Goal: Communication & Community: Answer question/provide support

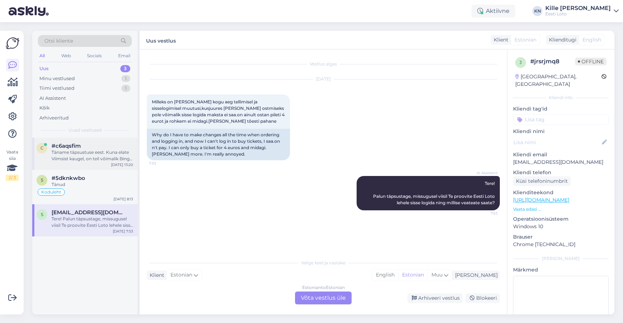
click at [89, 145] on div "#c6aqsfim" at bounding box center [93, 146] width 82 height 6
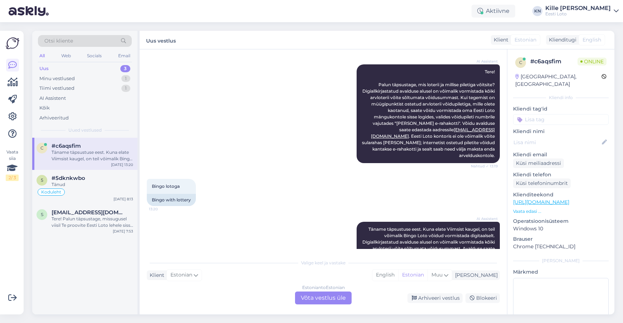
scroll to position [127, 0]
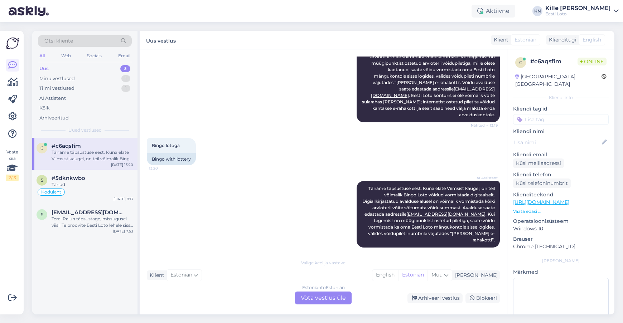
click at [327, 298] on div "Estonian to Estonian Võta vestlus üle" at bounding box center [323, 298] width 57 height 13
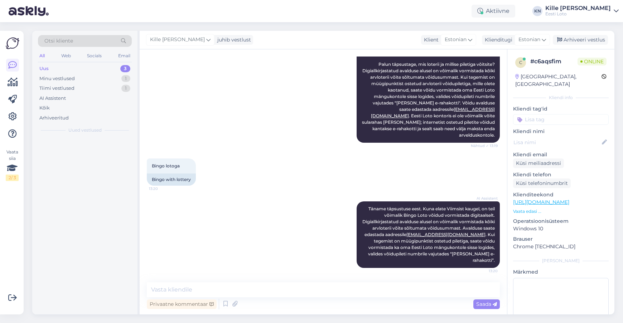
scroll to position [100, 0]
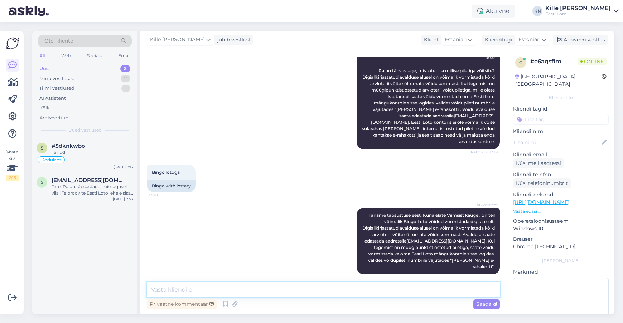
click at [293, 286] on textarea at bounding box center [323, 289] width 353 height 15
drag, startPoint x: 252, startPoint y: 292, endPoint x: 261, endPoint y: 289, distance: 9.5
click at [252, 292] on textarea "Palun täpsustage, kas peate silmad 5 eurot popkorni raha?" at bounding box center [323, 289] width 353 height 15
click at [340, 289] on textarea "Palun täpsustage, kas peate silmas 5 eurot popkorni raha?" at bounding box center [323, 289] width 353 height 15
type textarea "Palun täpsustage, kas peate silmas 5 eurot popkorni raha?"
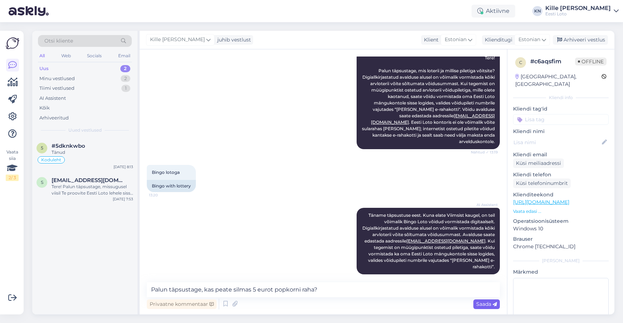
click at [482, 308] on div "Saada" at bounding box center [486, 304] width 26 height 10
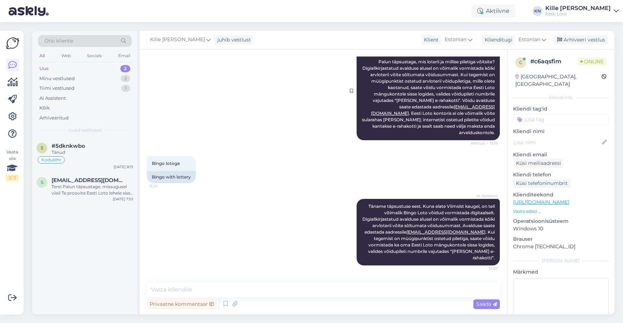
scroll to position [131, 0]
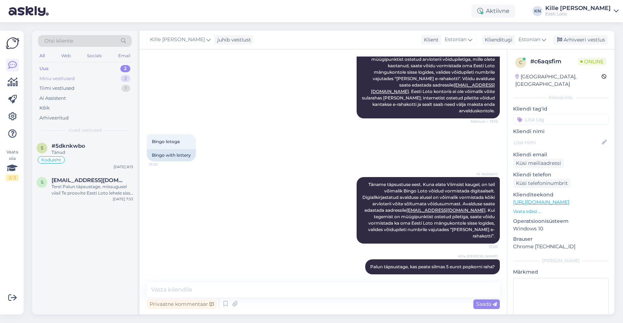
drag, startPoint x: 68, startPoint y: 69, endPoint x: 67, endPoint y: 80, distance: 11.1
click at [68, 69] on div "Uus 2" at bounding box center [85, 69] width 94 height 10
click at [67, 82] on div "Minu vestlused 2" at bounding box center [85, 79] width 94 height 10
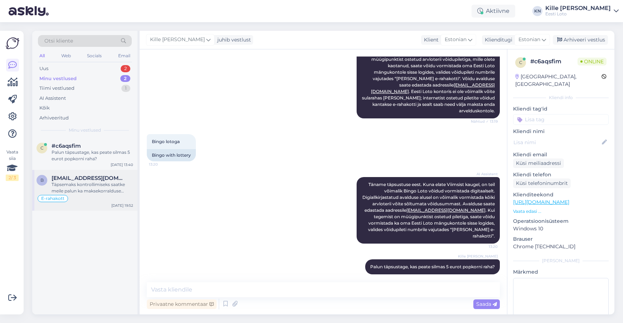
click at [84, 190] on div "Täpsemaks kontrollimiseks saatke meile palun ka maksekorralduse koopia." at bounding box center [93, 187] width 82 height 13
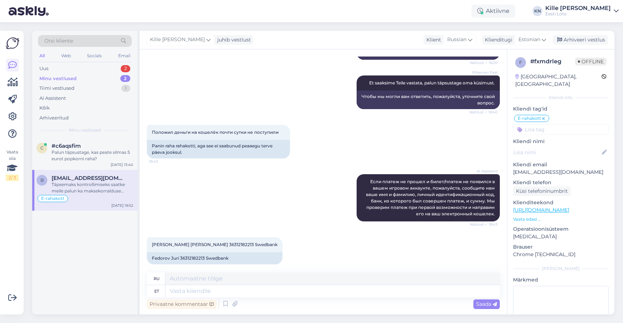
scroll to position [192, 0]
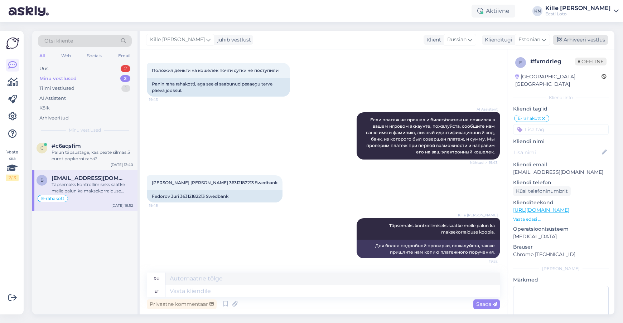
click at [580, 38] on div "Arhiveeri vestlus" at bounding box center [579, 40] width 55 height 10
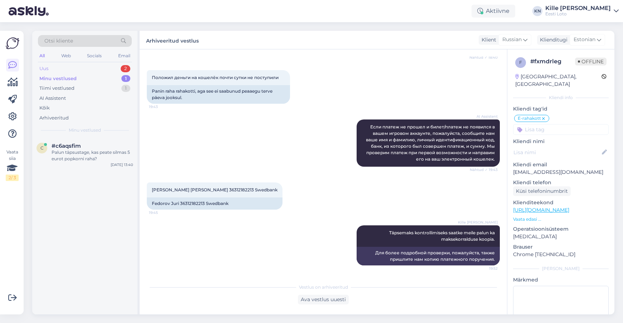
click at [73, 69] on div "Uus 2" at bounding box center [85, 69] width 94 height 10
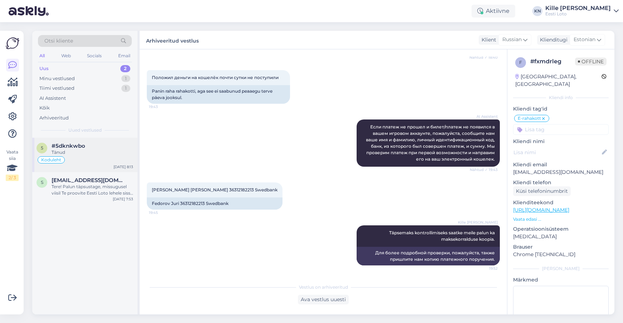
click at [85, 143] on div "#5dknkwbo" at bounding box center [93, 146] width 82 height 6
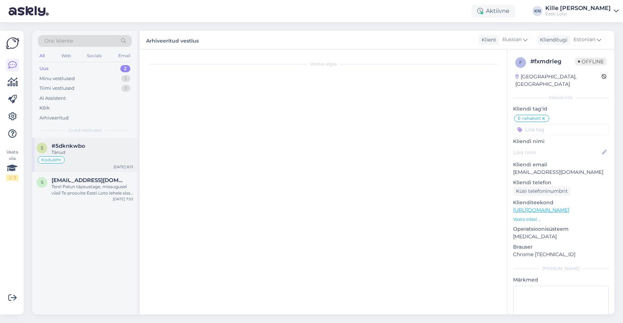
scroll to position [877, 0]
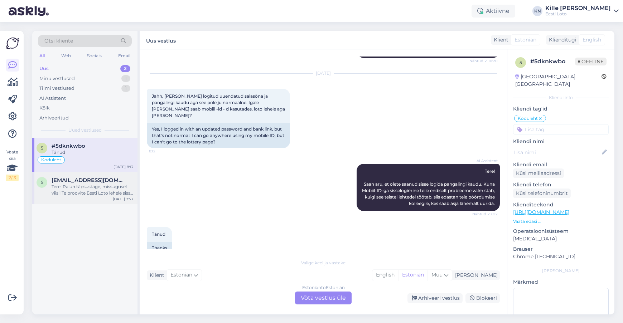
click at [101, 178] on span "[EMAIL_ADDRESS][DOMAIN_NAME]" at bounding box center [89, 180] width 74 height 6
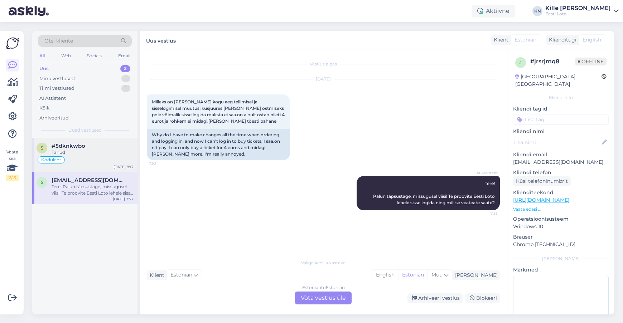
drag, startPoint x: 107, startPoint y: 163, endPoint x: 101, endPoint y: 146, distance: 18.0
click at [107, 162] on div "Koduleht" at bounding box center [84, 160] width 97 height 9
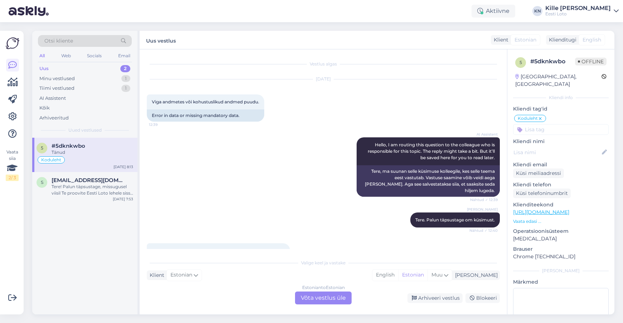
scroll to position [877, 0]
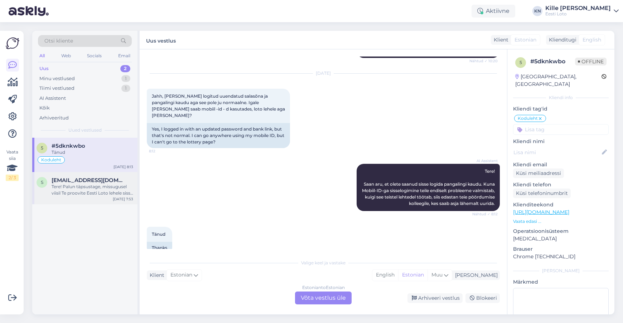
click at [88, 179] on span "[EMAIL_ADDRESS][DOMAIN_NAME]" at bounding box center [89, 180] width 74 height 6
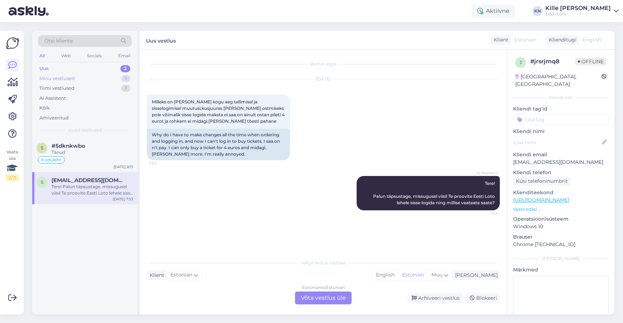
click at [72, 74] on div "Minu vestlused 1" at bounding box center [85, 79] width 94 height 10
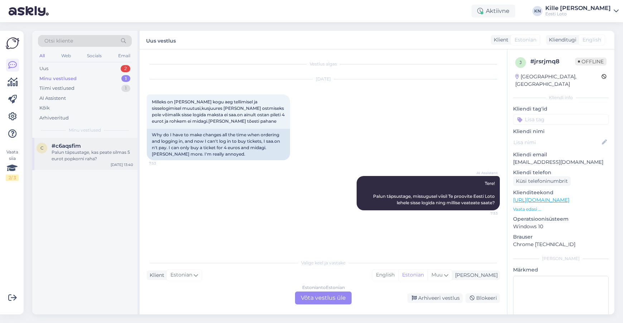
click at [92, 150] on div "Palun täpsustage, kas peate silmas 5 eurot popkorni raha?" at bounding box center [93, 155] width 82 height 13
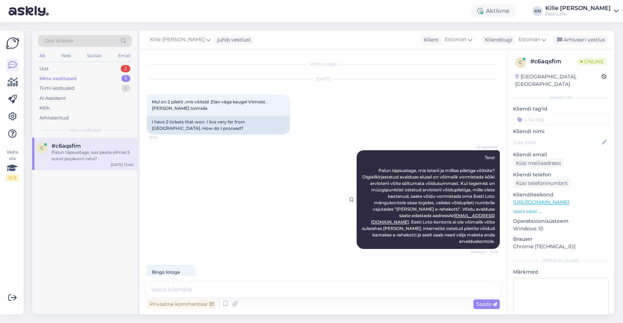
scroll to position [131, 0]
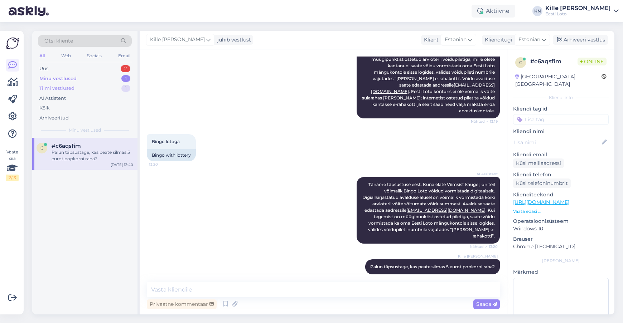
click at [75, 91] on div "Tiimi vestlused 1" at bounding box center [85, 88] width 94 height 10
click at [98, 152] on div "Palun edastage meile ka enda isikukood." at bounding box center [93, 155] width 82 height 13
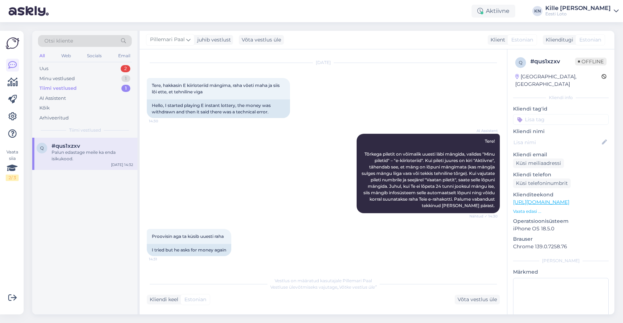
scroll to position [7, 0]
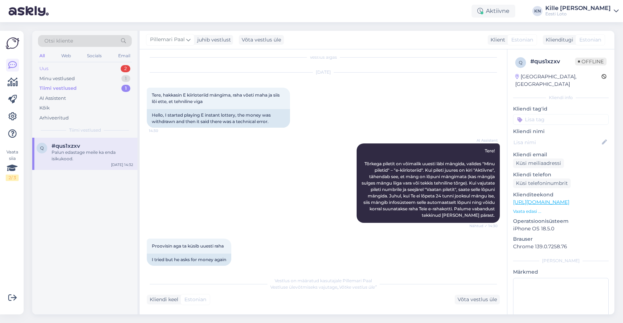
click at [56, 65] on div "Uus 2" at bounding box center [85, 69] width 94 height 10
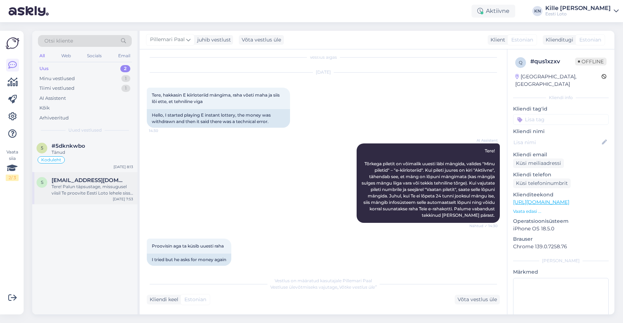
drag, startPoint x: 91, startPoint y: 211, endPoint x: 89, endPoint y: 189, distance: 21.9
click at [91, 210] on div "5 #5dknkwbo Tänud Koduleht [DATE] 8:13 s [EMAIL_ADDRESS][DOMAIN_NAME] Tere! Pal…" at bounding box center [84, 226] width 105 height 177
click at [89, 187] on div "Tere! Palun täpsustage, missugusel viisil Te proovite Eesti Loto lehele sisse l…" at bounding box center [93, 190] width 82 height 13
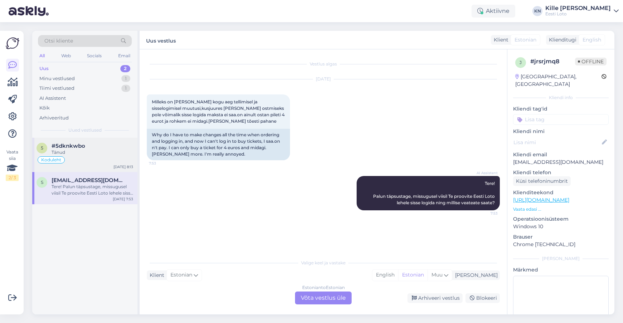
click at [91, 151] on div "Tänud" at bounding box center [93, 152] width 82 height 6
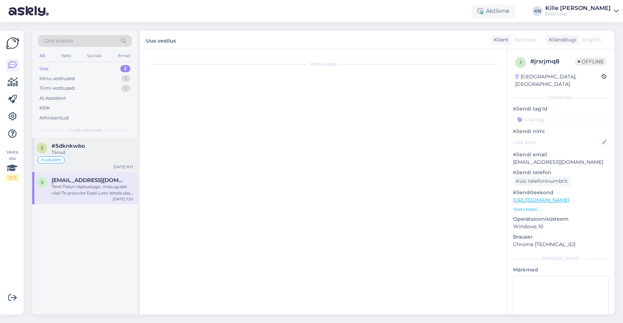
scroll to position [877, 0]
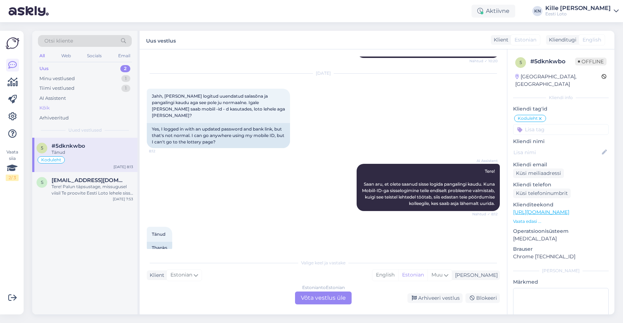
click at [50, 104] on div "Kõik" at bounding box center [85, 108] width 94 height 10
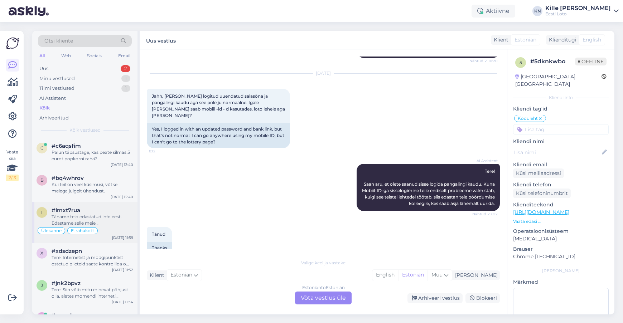
click at [107, 206] on div "i #imxt7rua Täname teid edastatud info eest. Edastame selle meie finantsosakonn…" at bounding box center [84, 222] width 105 height 41
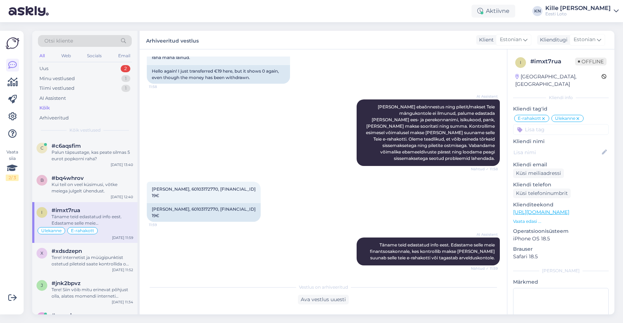
scroll to position [5, 0]
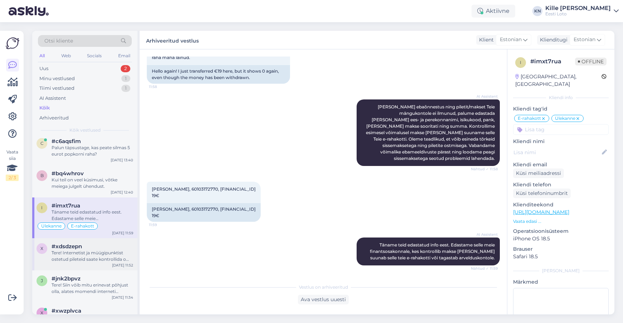
click at [90, 241] on div "x #xdsdzepn Tere! Internetist ja müügipunktist ostetud pileteid saate kontrolli…" at bounding box center [84, 254] width 105 height 32
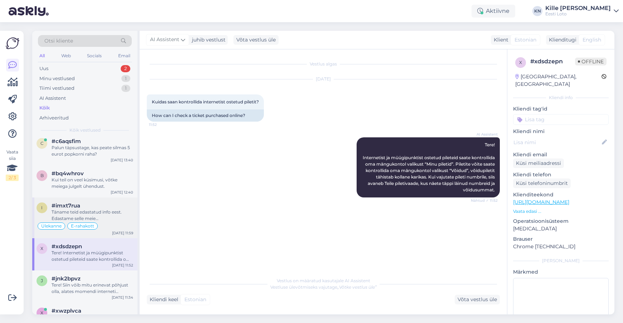
scroll to position [13, 0]
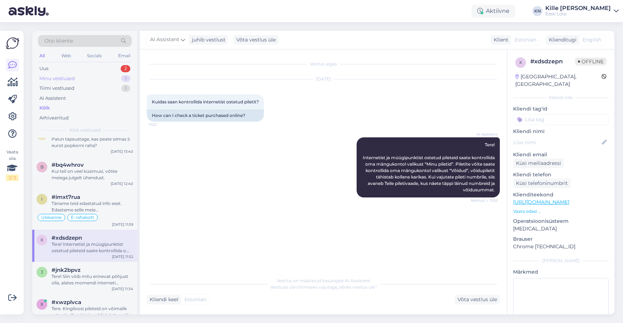
click at [68, 74] on div "Minu vestlused 1" at bounding box center [85, 79] width 94 height 10
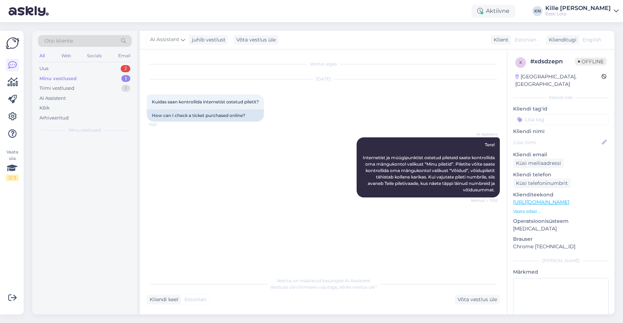
scroll to position [0, 0]
click at [74, 157] on div "Palun täpsustage, kas peate silmas 5 eurot popkorni raha?" at bounding box center [93, 155] width 82 height 13
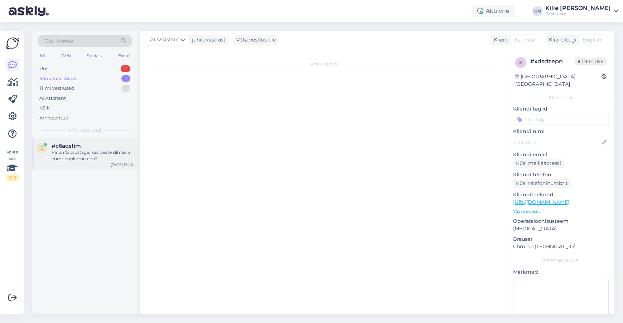
scroll to position [131, 0]
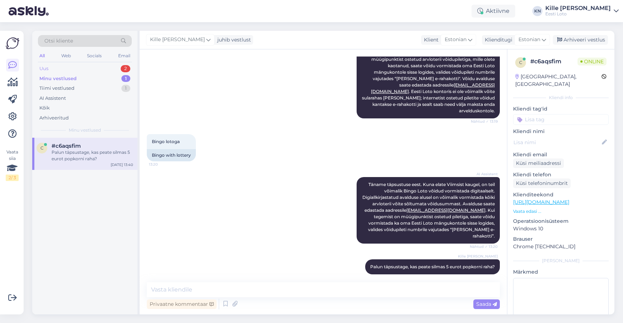
click at [68, 69] on div "Uus 2" at bounding box center [85, 69] width 94 height 10
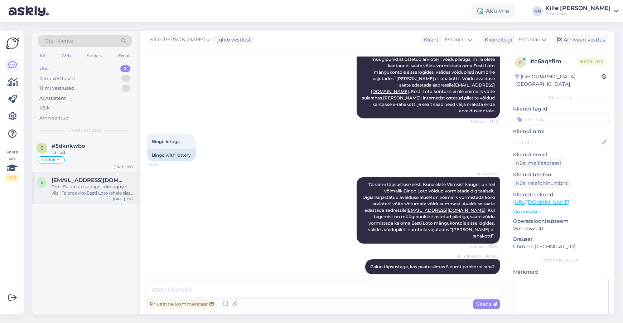
click at [77, 178] on span "[EMAIL_ADDRESS][DOMAIN_NAME]" at bounding box center [89, 180] width 74 height 6
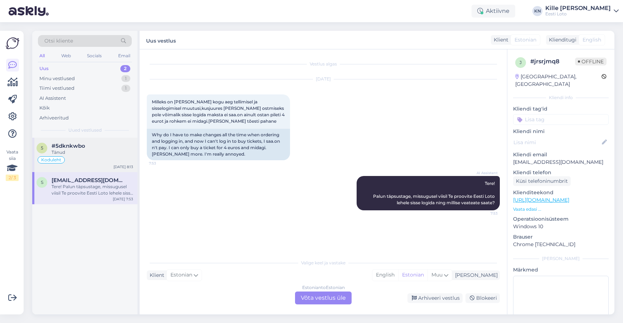
click at [89, 148] on div "#5dknkwbo" at bounding box center [93, 146] width 82 height 6
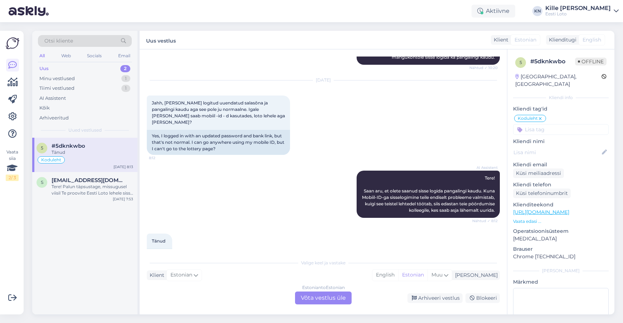
scroll to position [877, 0]
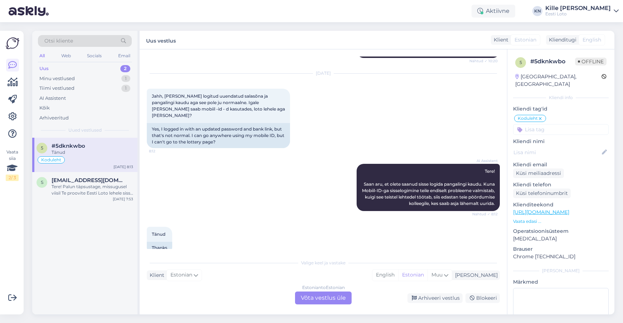
drag, startPoint x: 299, startPoint y: 263, endPoint x: 340, endPoint y: 262, distance: 40.8
click at [340, 262] on div "Valige keel ja vastake" at bounding box center [323, 263] width 353 height 6
click at [341, 263] on div "Valige keel ja vastake" at bounding box center [323, 263] width 353 height 6
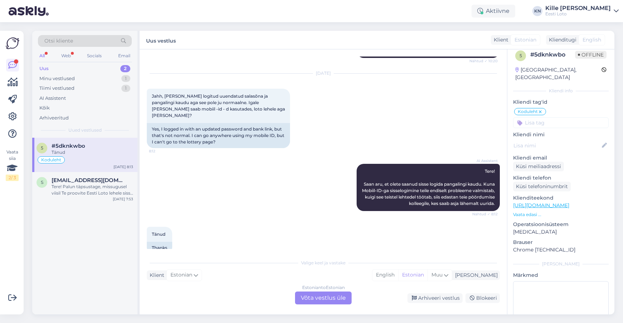
scroll to position [867, 0]
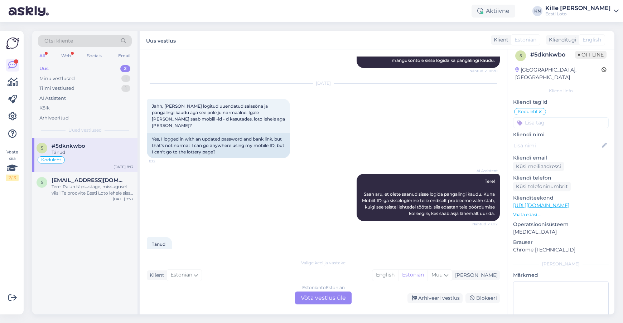
click at [252, 274] on div "Klient Estonian Mina English Estonian Muu" at bounding box center [323, 275] width 353 height 10
click at [316, 296] on div "Estonian to Estonian Võta vestlus üle" at bounding box center [323, 298] width 57 height 13
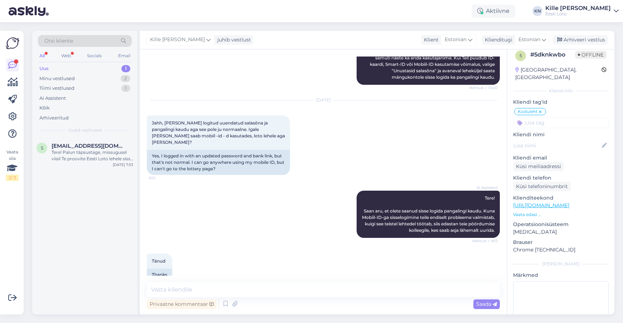
scroll to position [841, 0]
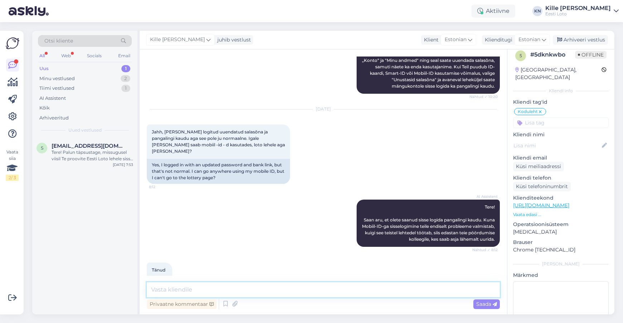
click at [226, 287] on textarea at bounding box center [323, 289] width 353 height 15
paste textarea "Selleks, et meie IT-osakond saaks probleemi täpsemalt uurida, palume Teil proov…"
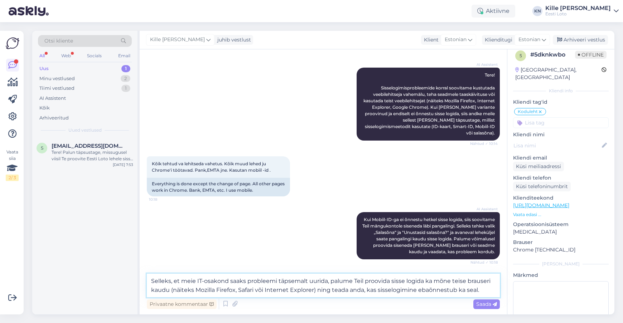
scroll to position [858, 0]
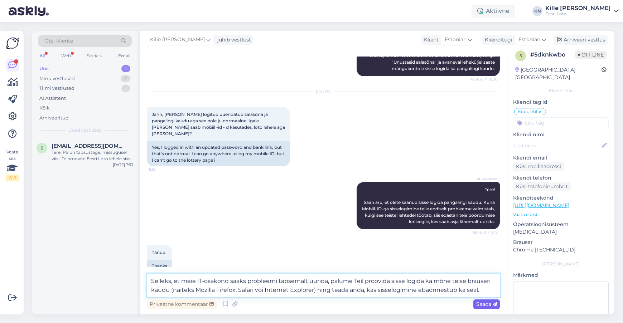
type textarea "Selleks, et meie IT-osakond saaks probleemi täpsemalt uurida, palume Teil proov…"
click at [480, 303] on span "Saada" at bounding box center [486, 304] width 21 height 6
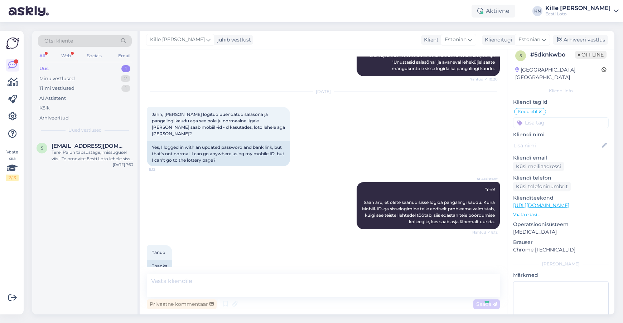
scroll to position [906, 0]
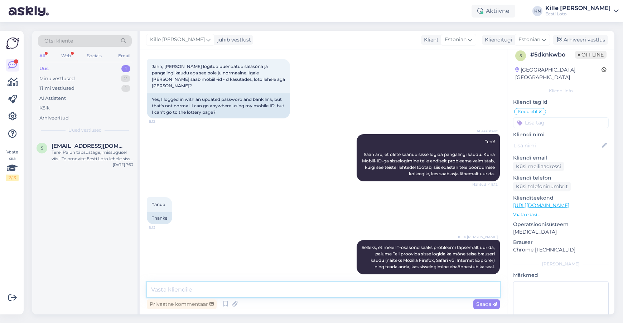
click at [335, 292] on textarea at bounding box center [323, 289] width 353 height 15
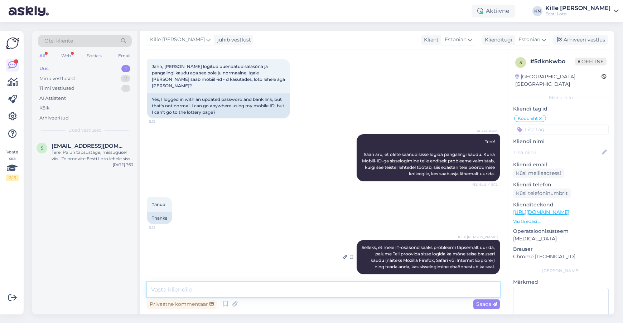
scroll to position [905, 0]
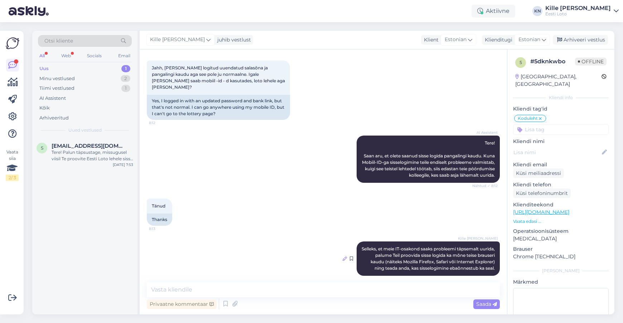
click at [343, 257] on icon at bounding box center [344, 259] width 4 height 4
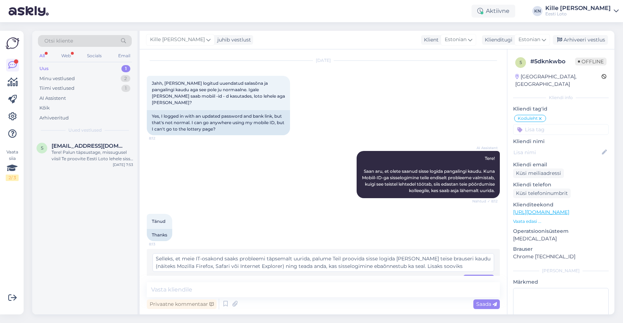
scroll to position [6, 0]
drag, startPoint x: 413, startPoint y: 253, endPoint x: 429, endPoint y: 247, distance: 16.3
click at [429, 253] on textarea "Selleks, et meie IT-osakond saaks probleemi täpsemalt uurida, palume Teil proov…" at bounding box center [322, 262] width 341 height 19
type textarea "Selleks, et meie IT-osakond saaks probleemi täpsemalt uurida, palume Teil proov…"
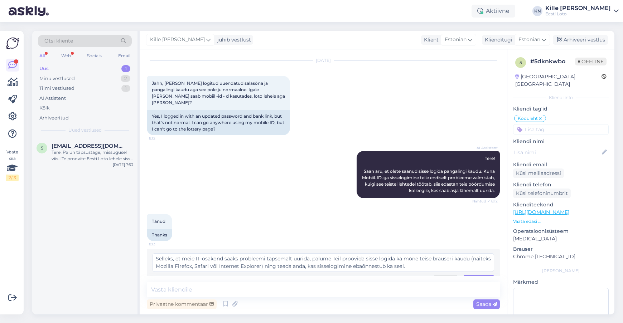
click at [448, 275] on div "Tühista" at bounding box center [445, 280] width 24 height 10
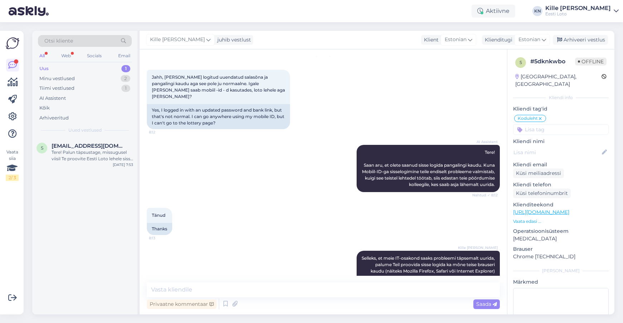
scroll to position [906, 0]
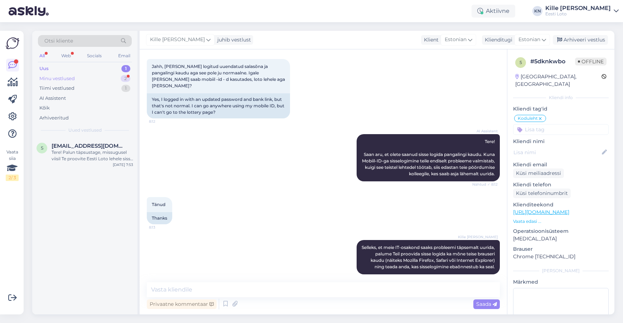
click at [71, 80] on div "Minu vestlused" at bounding box center [56, 78] width 35 height 7
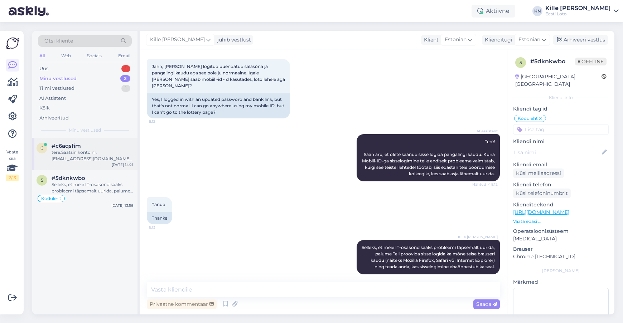
click at [83, 144] on div "#c6aqsfim" at bounding box center [93, 146] width 82 height 6
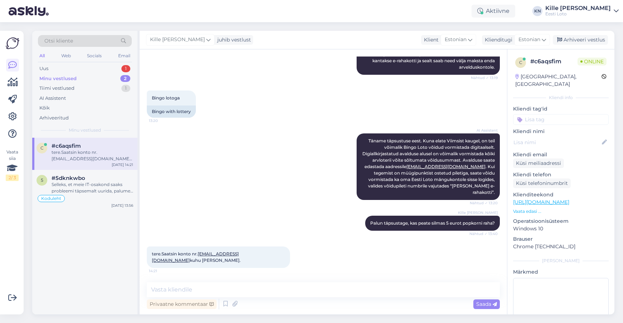
scroll to position [161, 0]
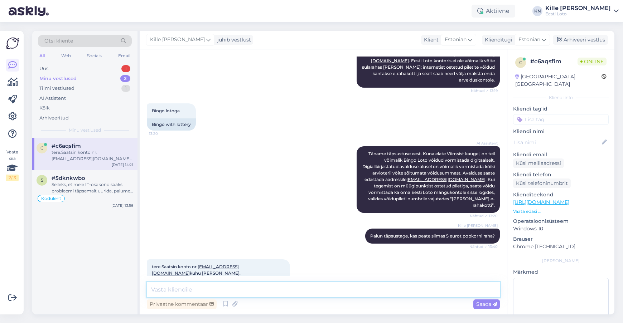
click at [316, 291] on textarea at bounding box center [323, 289] width 353 height 15
click at [240, 264] on span "tere.Saatsin konto nr. [EMAIL_ADDRESS][DOMAIN_NAME] kuhu [PERSON_NAME]." at bounding box center [196, 270] width 89 height 12
click at [253, 294] on textarea at bounding box center [323, 289] width 353 height 15
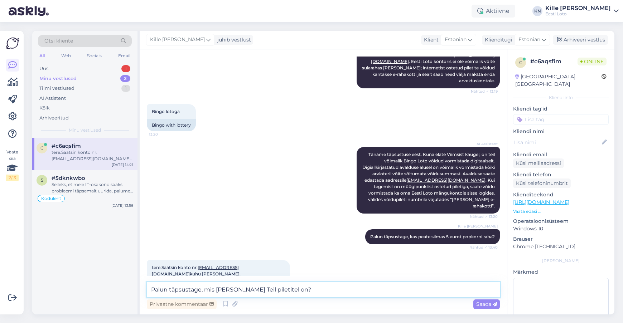
type textarea "Palun täpsustage, mis [PERSON_NAME] Teil piletitel on?"
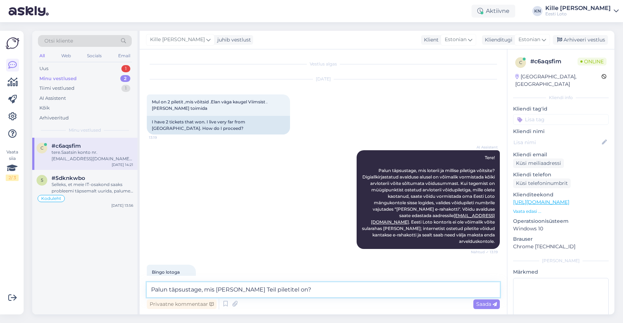
scroll to position [161, 0]
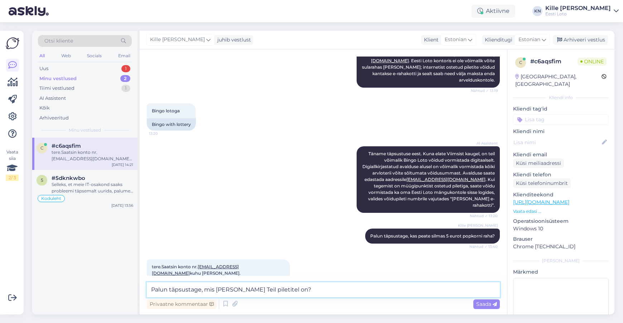
drag, startPoint x: 304, startPoint y: 288, endPoint x: 152, endPoint y: 292, distance: 151.7
click at [152, 292] on textarea "Palun täpsustage, mis [PERSON_NAME] Teil piletitel on?" at bounding box center [323, 289] width 353 height 15
click at [372, 287] on textarea at bounding box center [323, 289] width 353 height 15
click at [306, 290] on textarea at bounding box center [323, 289] width 353 height 15
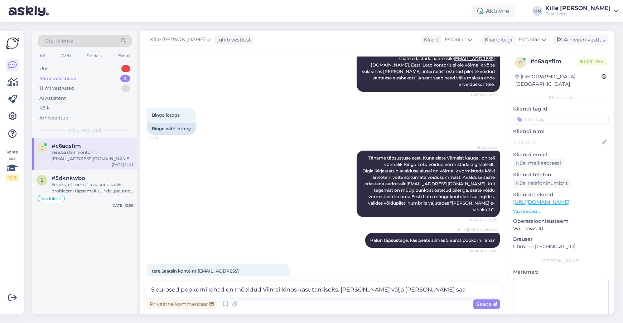
scroll to position [155, 0]
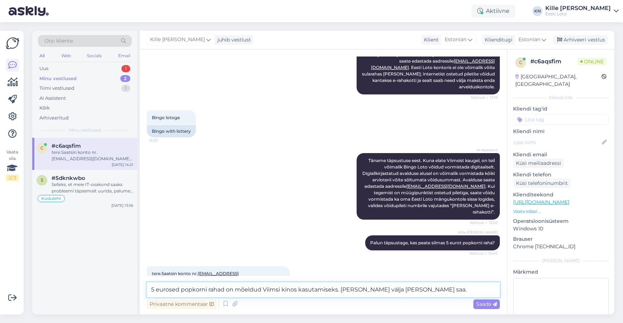
drag, startPoint x: 338, startPoint y: 288, endPoint x: 151, endPoint y: 287, distance: 187.5
click at [151, 287] on textarea "5 eurosed popkorni rahad on mõeldud Viimsi kinos kasutamiseks. [PERSON_NAME] vä…" at bounding box center [323, 289] width 353 height 15
click at [411, 287] on textarea "Kui mõtlete 5-eurost popkorni krediiti, siis seda saab [PERSON_NAME] Viimsi kin…" at bounding box center [323, 289] width 353 height 15
drag, startPoint x: 469, startPoint y: 293, endPoint x: 478, endPoint y: 292, distance: 9.0
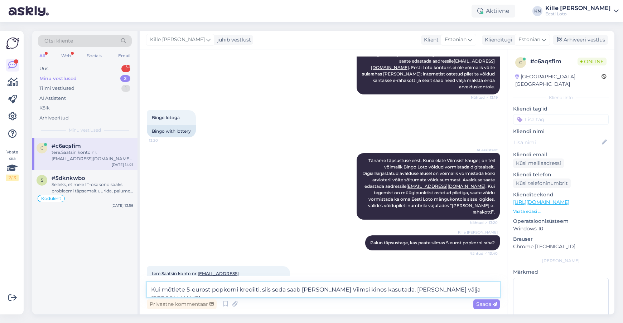
click at [468, 293] on textarea "Kui mõtlete 5-eurost popkorni krediiti, siis seda saab [PERSON_NAME] Viimsi kin…" at bounding box center [323, 289] width 353 height 15
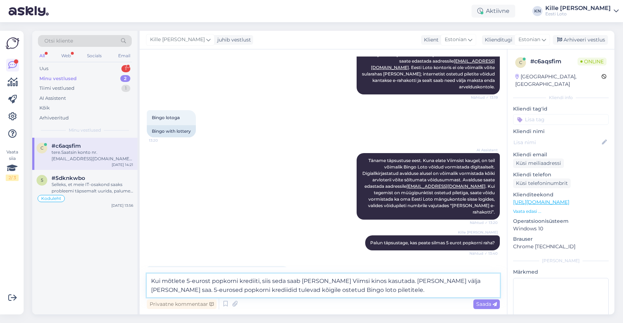
drag, startPoint x: 394, startPoint y: 293, endPoint x: 148, endPoint y: 280, distance: 246.5
click at [148, 280] on textarea "Kui mõtlete 5-eurost popkorni krediiti, siis seda saab [PERSON_NAME] Viimsi kin…" at bounding box center [323, 286] width 353 height 24
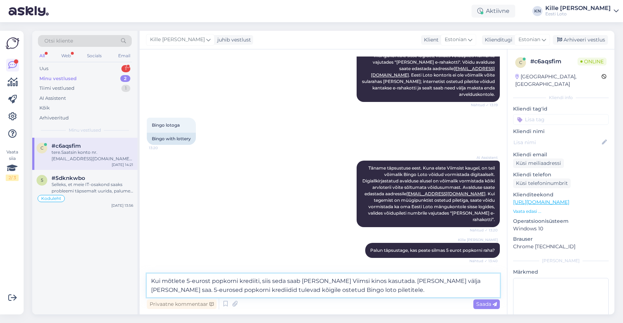
scroll to position [141, 0]
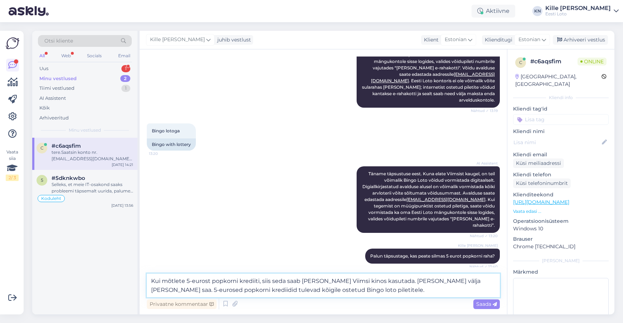
click at [368, 289] on textarea "Kui mõtlete 5-eurost popkorni krediiti, siis seda saab [PERSON_NAME] Viimsi kin…" at bounding box center [323, 286] width 353 height 24
drag, startPoint x: 375, startPoint y: 290, endPoint x: 132, endPoint y: 258, distance: 244.4
click at [147, 274] on textarea "Kui mõtlete 5-eurost popkorni krediiti, siis seda saab [PERSON_NAME] Viimsi kin…" at bounding box center [323, 286] width 353 height 24
paste textarea "peate silmas 5-eurost popkorni krediiti, siis seda saab kasutada ainult Viimsi …"
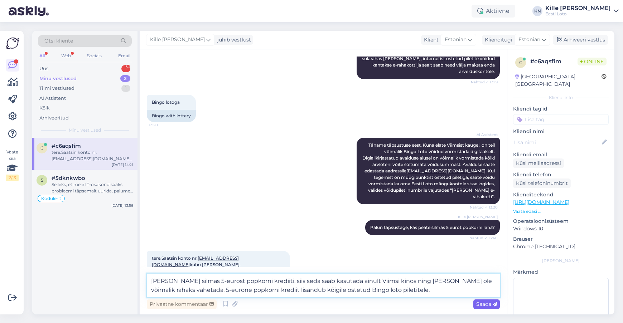
type textarea "[PERSON_NAME] silmas 5-eurost popkorni krediiti, siis seda saab kasutada ainult…"
click at [483, 304] on span "Saada" at bounding box center [486, 304] width 21 height 6
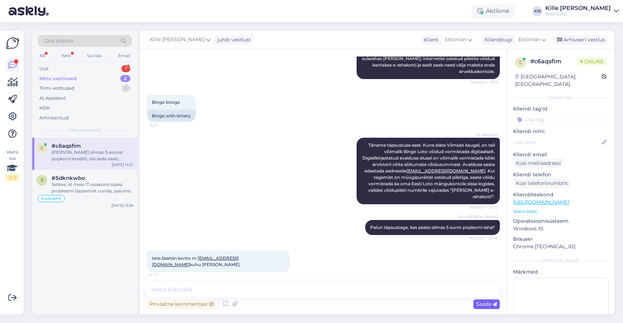
scroll to position [211, 0]
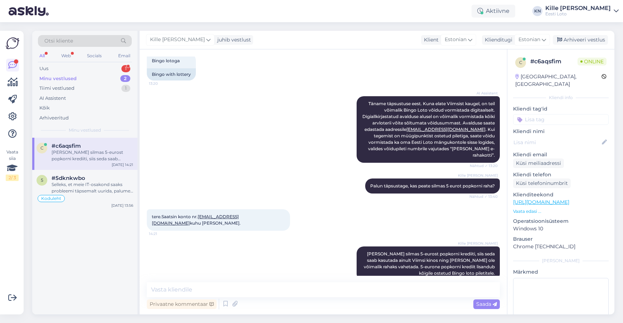
click at [50, 79] on div "Minu vestlused" at bounding box center [57, 78] width 37 height 7
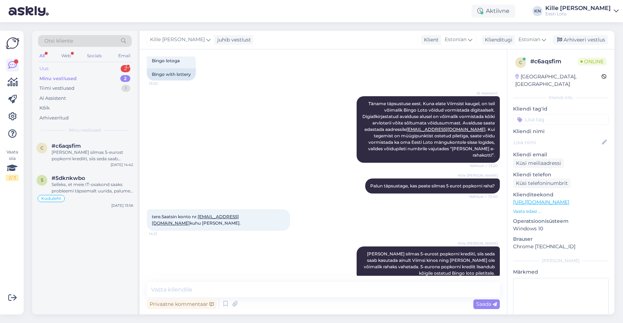
click at [50, 68] on div "Uus 2" at bounding box center [85, 69] width 94 height 10
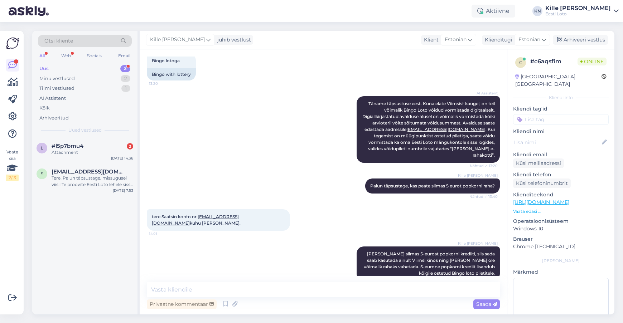
click at [531, 114] on input at bounding box center [561, 119] width 96 height 11
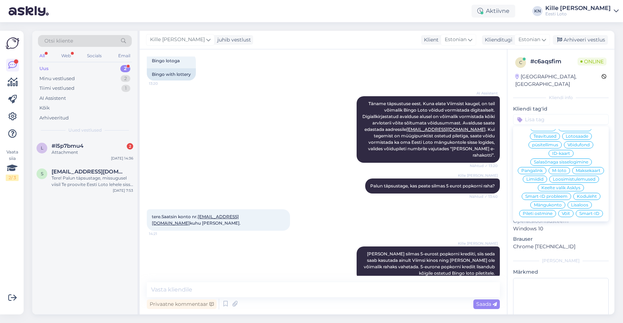
scroll to position [0, 0]
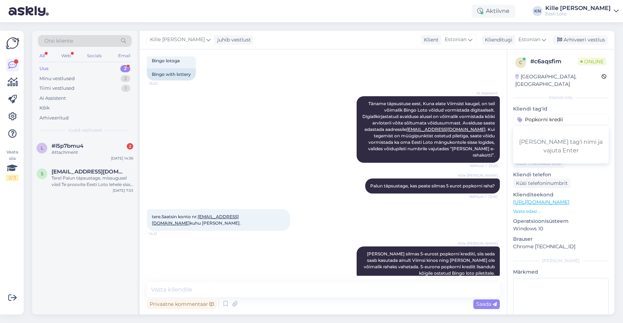
type input "Popkorni krediit"
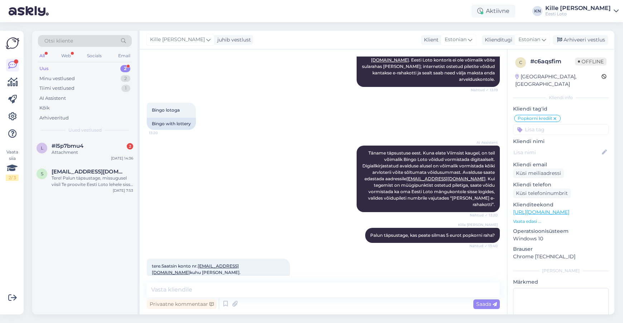
scroll to position [211, 0]
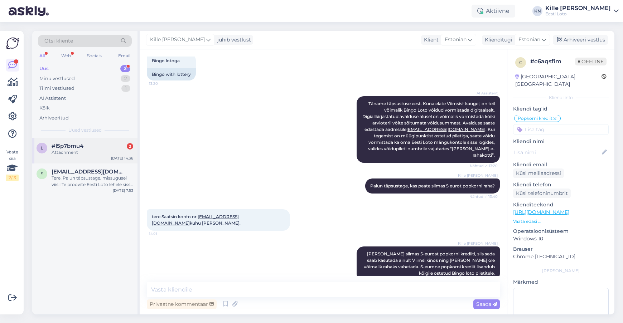
click at [91, 146] on div "#l5p7bmu4 2" at bounding box center [93, 146] width 82 height 6
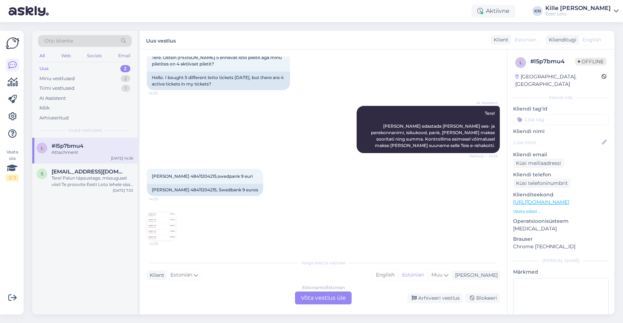
scroll to position [44, 0]
click at [82, 82] on div "Minu vestlused 2" at bounding box center [85, 79] width 94 height 10
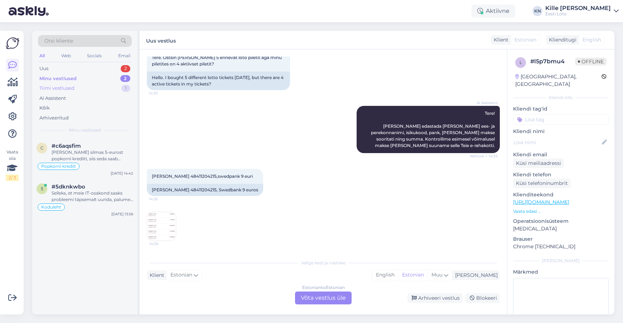
click at [85, 89] on div "Tiimi vestlused 1" at bounding box center [85, 88] width 94 height 10
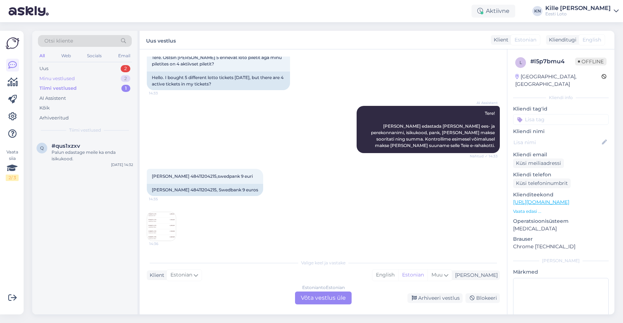
click at [84, 78] on div "Minu vestlused 2" at bounding box center [85, 79] width 94 height 10
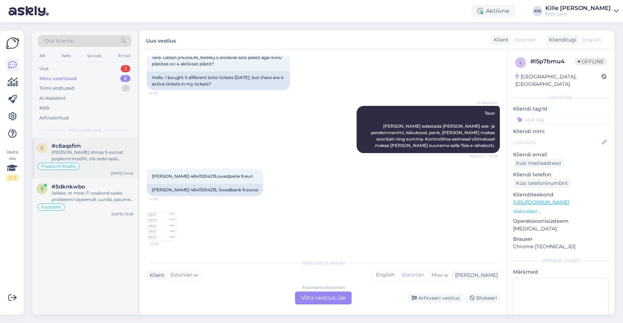
click at [92, 145] on div "#c6aqsfim" at bounding box center [93, 146] width 82 height 6
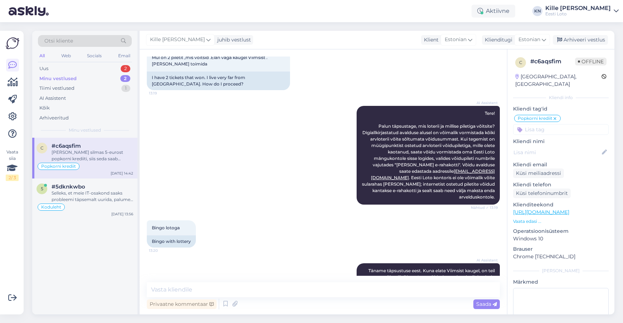
scroll to position [211, 0]
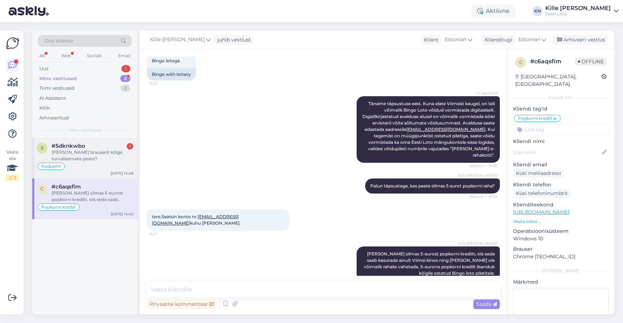
click at [74, 154] on div "[PERSON_NAME] brauserit kõige turvalisemaks peate?" at bounding box center [93, 155] width 82 height 13
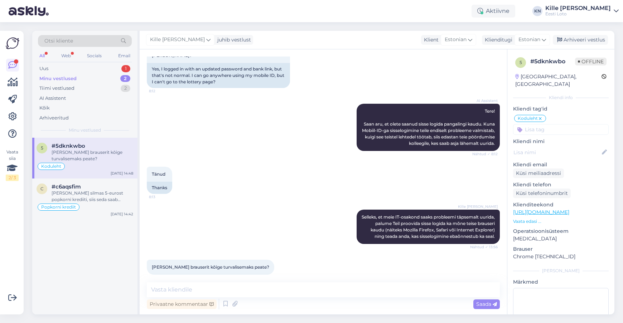
scroll to position [936, 0]
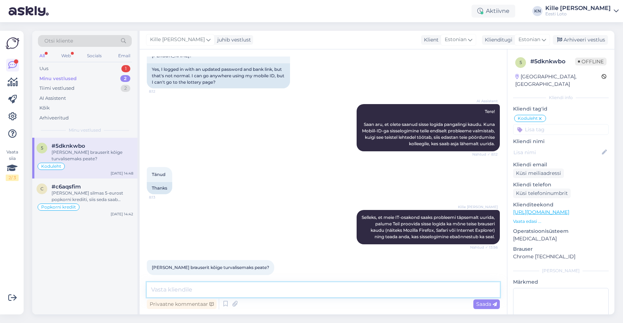
click at [261, 286] on textarea at bounding box center [323, 289] width 353 height 15
type textarea "Võite proovida näiteks Mozilla Firefoxi brauserit."
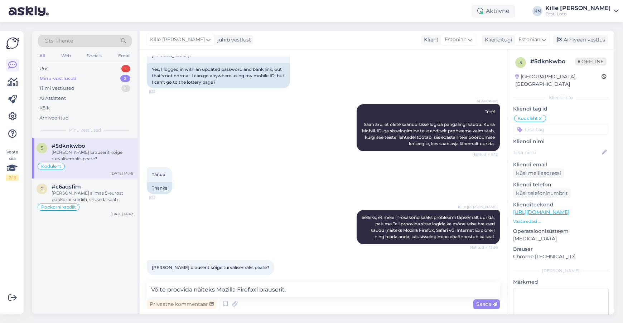
click at [490, 306] on span "Saada" at bounding box center [486, 304] width 21 height 6
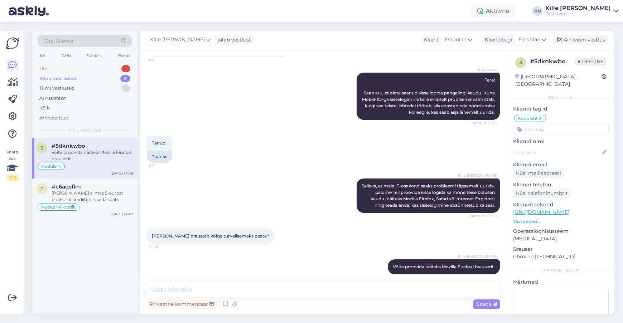
click at [89, 65] on div "Uus 1" at bounding box center [85, 69] width 94 height 10
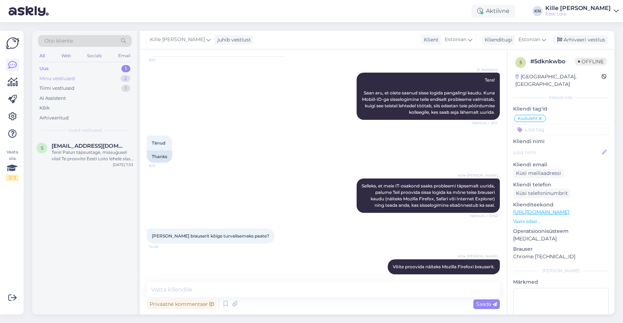
click at [82, 79] on div "Minu vestlused 2" at bounding box center [85, 79] width 94 height 10
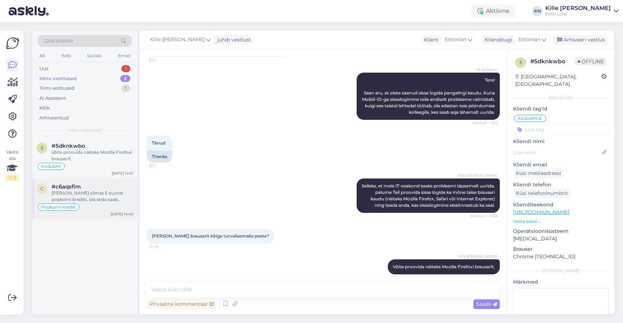
click at [116, 188] on div "#c6aqsfim" at bounding box center [93, 187] width 82 height 6
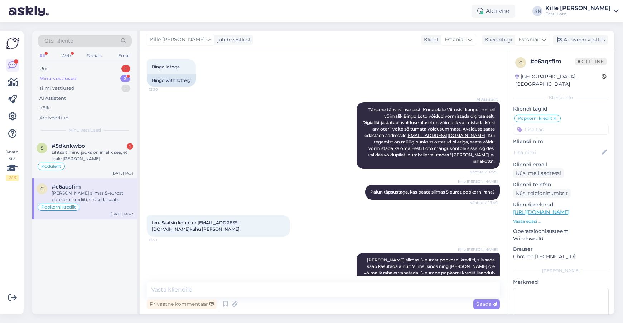
scroll to position [211, 0]
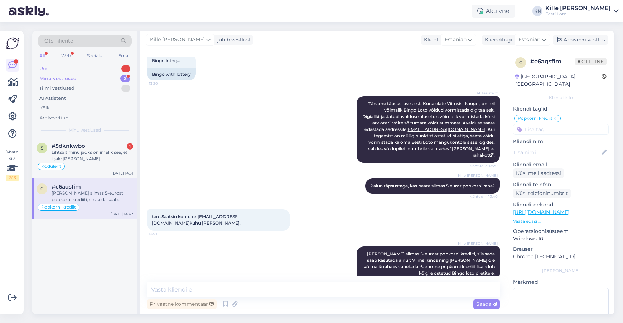
click at [91, 70] on div "Uus 1" at bounding box center [85, 69] width 94 height 10
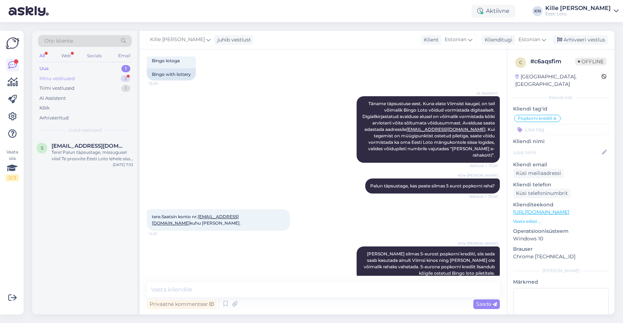
click at [84, 75] on div "Minu vestlused 2" at bounding box center [85, 79] width 94 height 10
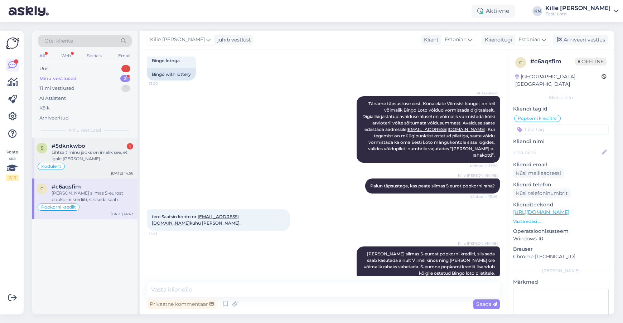
click at [86, 149] on div "Lihtsalt minu jaoks on imelik see, et igale [PERSON_NAME] [PERSON_NAME] on [PER…" at bounding box center [93, 155] width 82 height 13
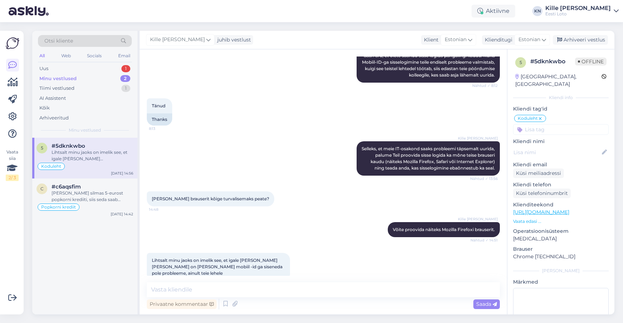
scroll to position [1005, 0]
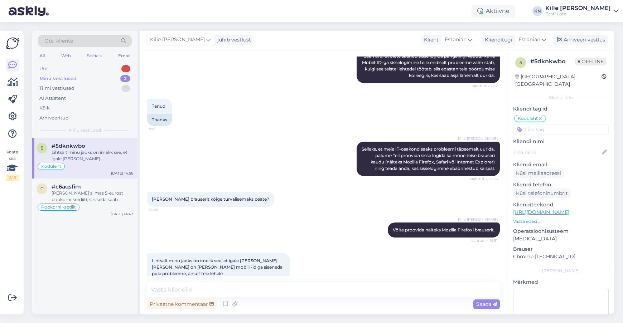
click at [73, 67] on div "Uus 1" at bounding box center [85, 69] width 94 height 10
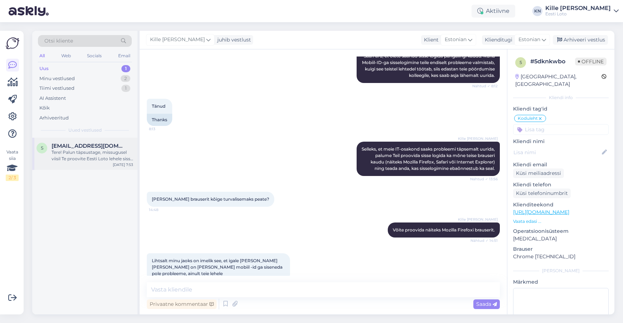
click at [83, 144] on span "[EMAIL_ADDRESS][DOMAIN_NAME]" at bounding box center [89, 146] width 74 height 6
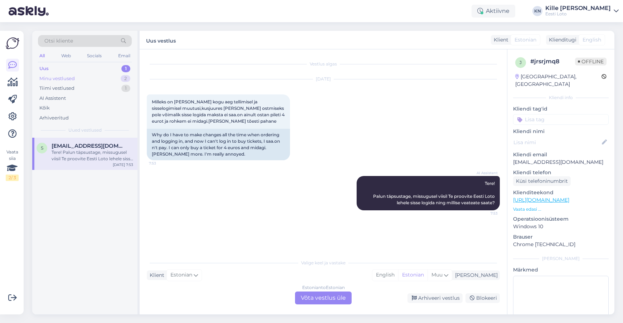
click at [75, 76] on div "Minu vestlused 2" at bounding box center [85, 79] width 94 height 10
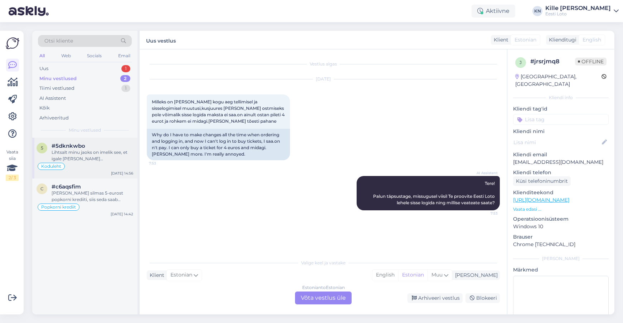
drag, startPoint x: 91, startPoint y: 155, endPoint x: 86, endPoint y: 154, distance: 4.8
click at [91, 155] on div "Lihtsalt minu jaoks on imelik see, et igale [PERSON_NAME] [PERSON_NAME] on [PER…" at bounding box center [93, 155] width 82 height 13
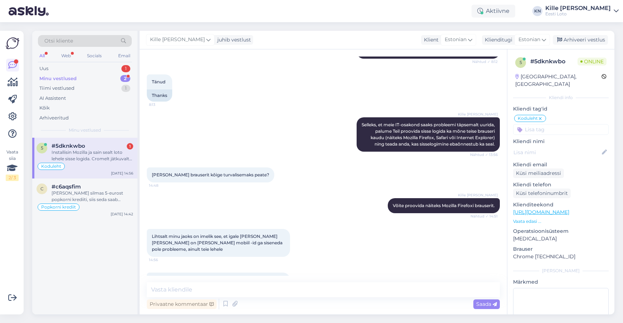
scroll to position [1049, 0]
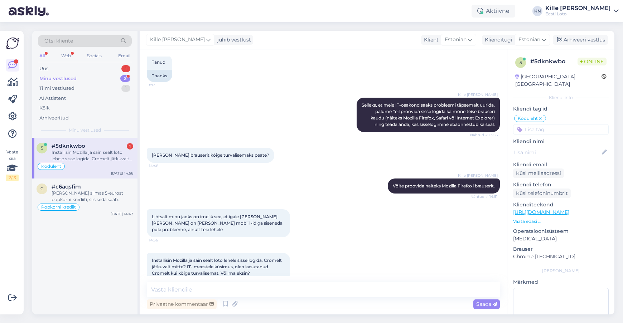
click at [83, 79] on div "Minu vestlused 2" at bounding box center [85, 79] width 94 height 10
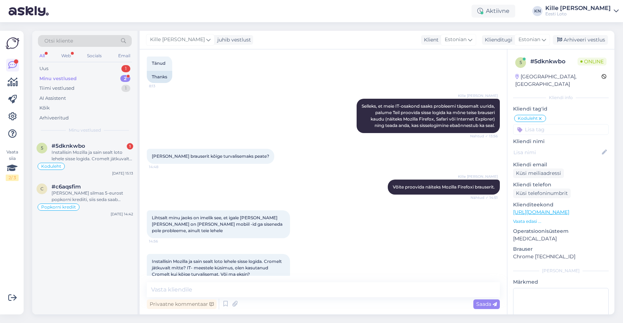
scroll to position [1047, 0]
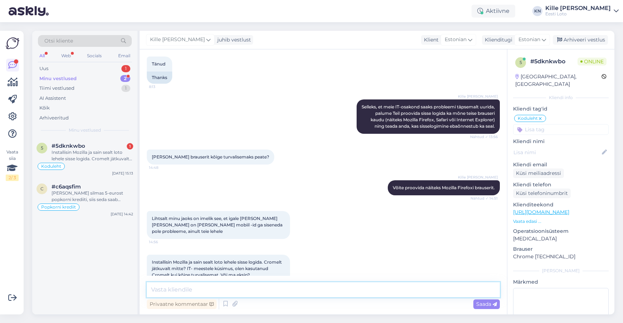
click at [326, 293] on textarea at bounding box center [323, 289] width 353 height 15
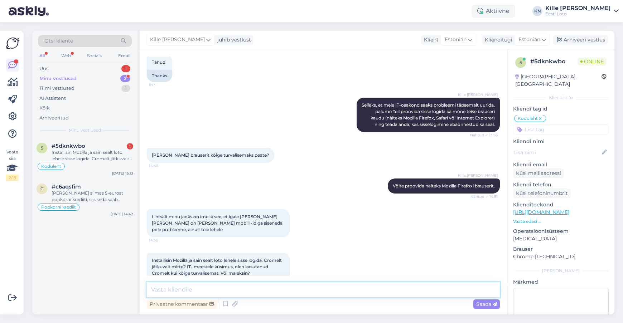
scroll to position [1048, 0]
click at [272, 293] on textarea at bounding box center [323, 289] width 353 height 15
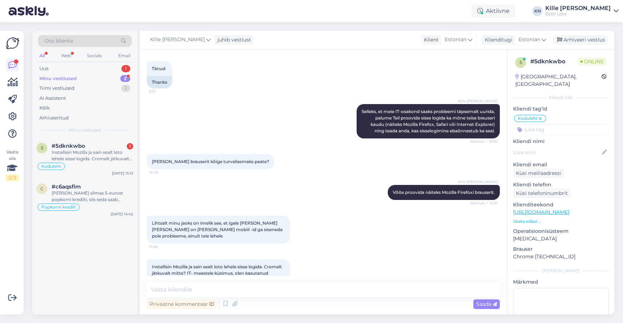
scroll to position [1049, 0]
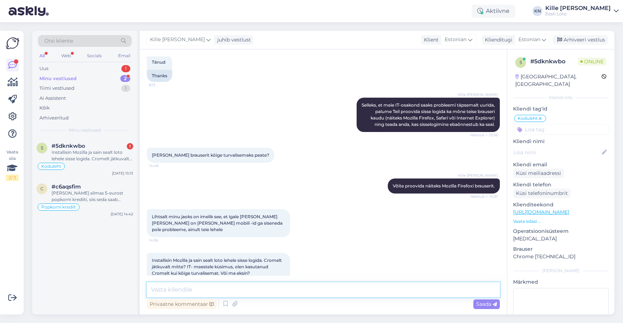
click at [278, 284] on textarea at bounding box center [323, 289] width 353 height 15
type textarea "K"
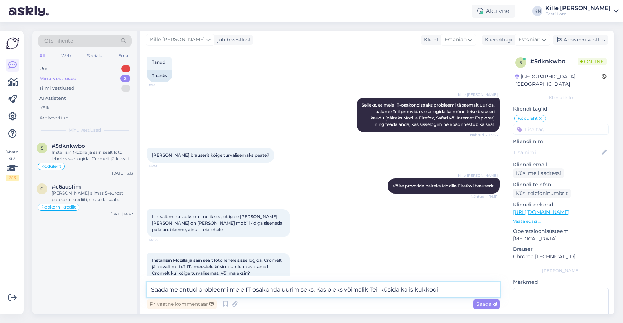
drag, startPoint x: 422, startPoint y: 289, endPoint x: 318, endPoint y: 290, distance: 103.8
click at [318, 290] on textarea "Saadame antud probleemi meie IT-osakonda uurimiseks. Kas oleks võimalik Teil kü…" at bounding box center [323, 289] width 353 height 15
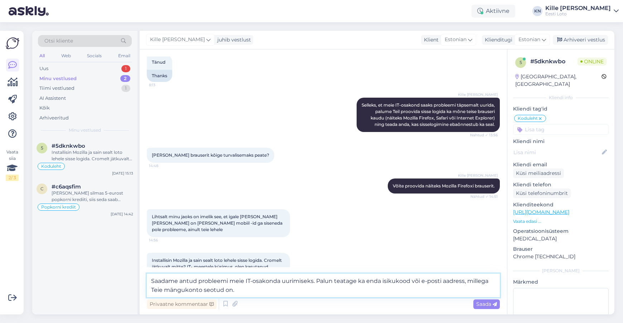
click at [392, 289] on textarea "Saadame antud probleemi meie IT-osakonda uurimiseks. Palun teatage ka enda isik…" at bounding box center [323, 286] width 353 height 24
type textarea "Saadame antud probleemi meie IT-osakonda uurimiseks. Palun teatage ka enda isik…"
click at [479, 302] on span "Saada" at bounding box center [486, 304] width 21 height 6
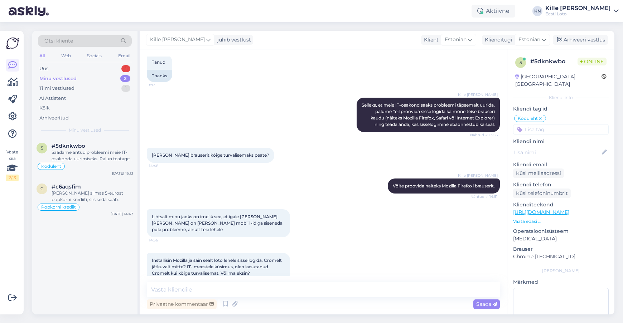
scroll to position [1092, 0]
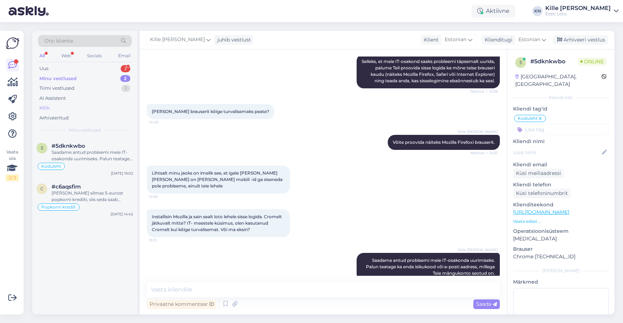
click at [96, 106] on div "Kõik" at bounding box center [85, 108] width 94 height 10
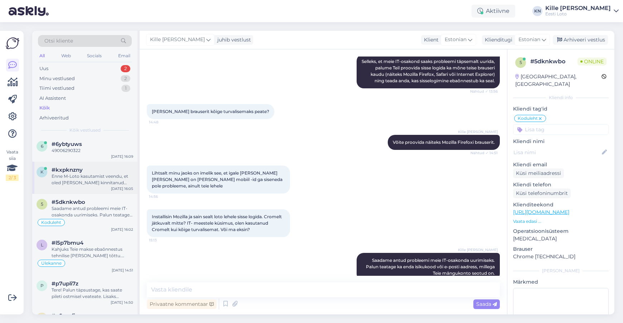
scroll to position [2, 0]
click at [102, 177] on div "Enne M-Loto kasutamist veendu, et oled [PERSON_NAME] kinnitanud oma telefoninum…" at bounding box center [93, 179] width 82 height 13
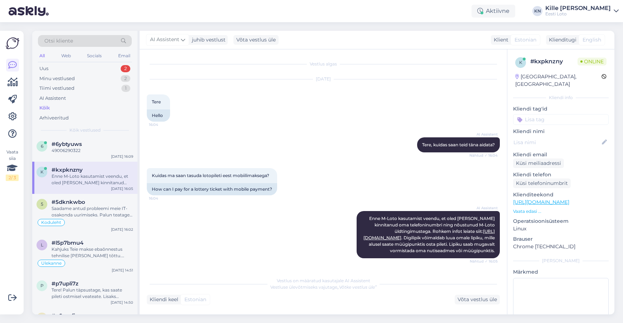
scroll to position [1, 0]
click at [256, 168] on div "Kuidas ma saan tasuda lotopileti eest mobiilimaksega? 16:04" at bounding box center [212, 175] width 130 height 15
click at [229, 183] on div "How can I pay for a lottery ticket with mobile payment?" at bounding box center [212, 189] width 130 height 12
click at [66, 72] on div "Uus 2" at bounding box center [85, 69] width 94 height 10
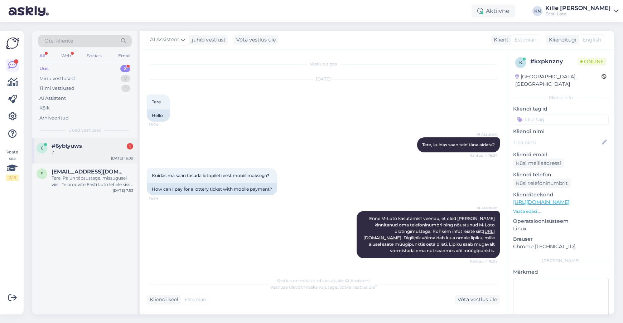
click at [86, 159] on div "6 #6ybtyuws 1 ? [DATE] 16:09" at bounding box center [84, 151] width 105 height 26
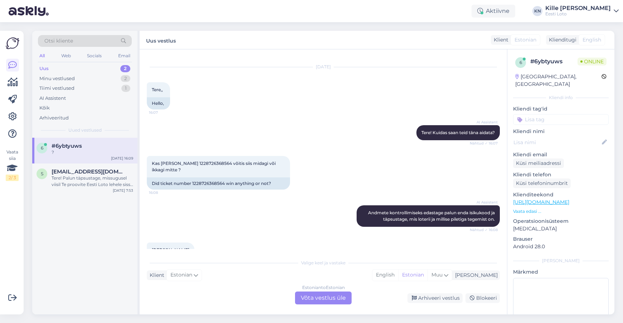
scroll to position [170, 0]
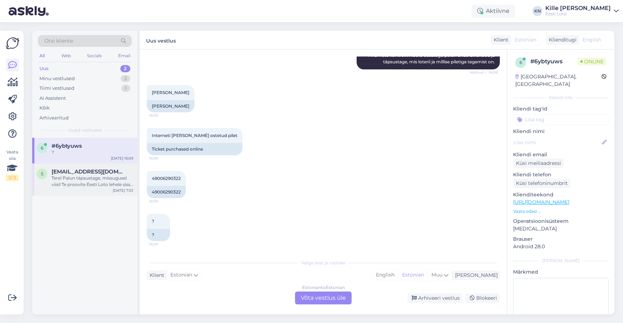
click at [80, 171] on span "[EMAIL_ADDRESS][DOMAIN_NAME]" at bounding box center [89, 172] width 74 height 6
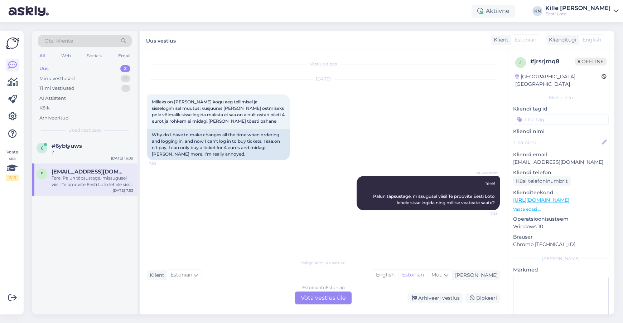
scroll to position [0, 0]
click at [84, 151] on div "?" at bounding box center [93, 152] width 82 height 6
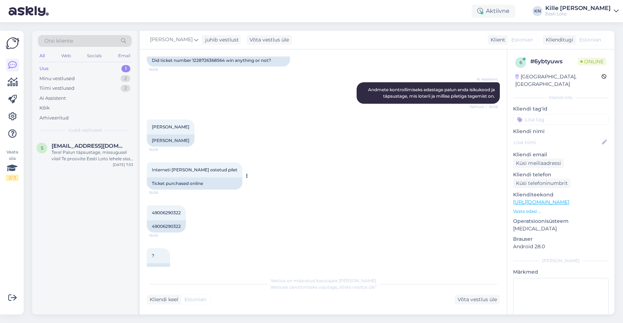
scroll to position [137, 0]
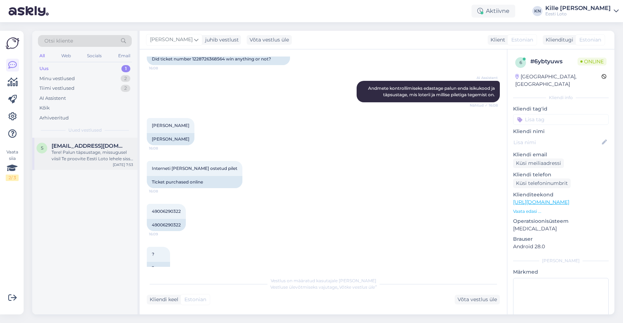
click at [78, 149] on div "Tere! Palun täpsustage, missugusel viisil Te proovite Eesti Loto lehele sisse l…" at bounding box center [93, 155] width 82 height 13
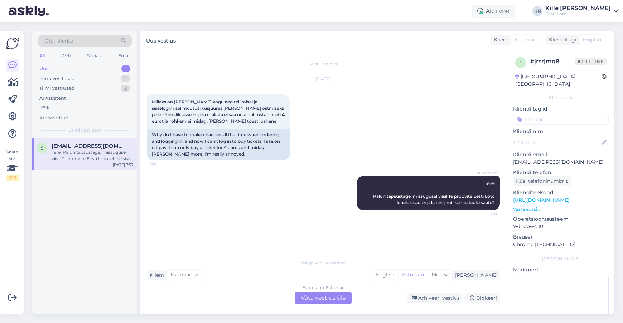
click at [63, 68] on div "Uus 1" at bounding box center [85, 69] width 94 height 10
click at [68, 77] on div "Minu vestlused" at bounding box center [56, 78] width 35 height 7
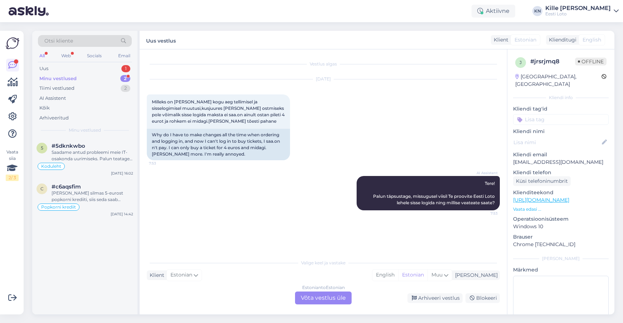
click at [68, 79] on div "Minu vestlused" at bounding box center [57, 78] width 37 height 7
click at [78, 152] on div "Saadame antud probleemi meie IT-osakonda uurimiseks. Palun teatage ka enda isik…" at bounding box center [93, 155] width 82 height 13
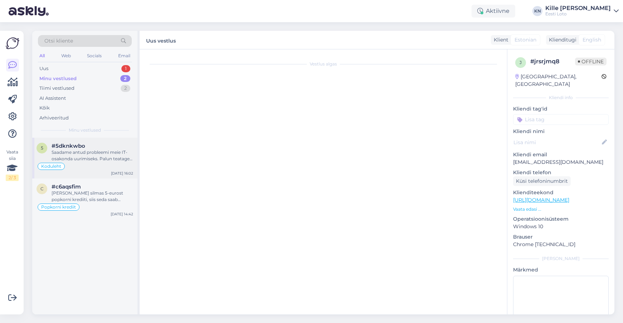
scroll to position [1092, 0]
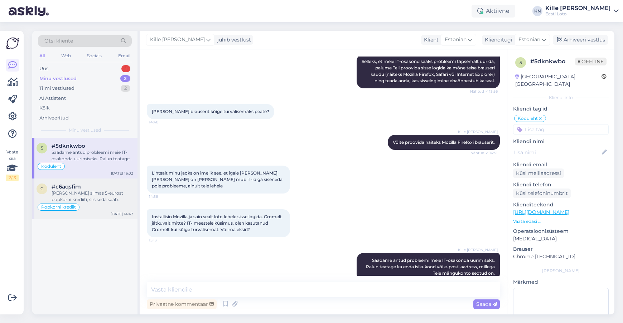
click at [94, 187] on div "#c6aqsfim" at bounding box center [93, 187] width 82 height 6
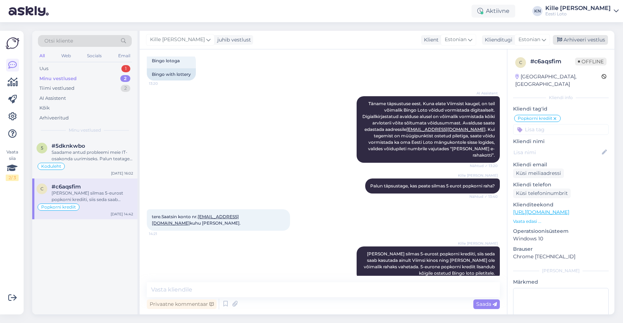
click at [592, 38] on div "Arhiveeri vestlus" at bounding box center [579, 40] width 55 height 10
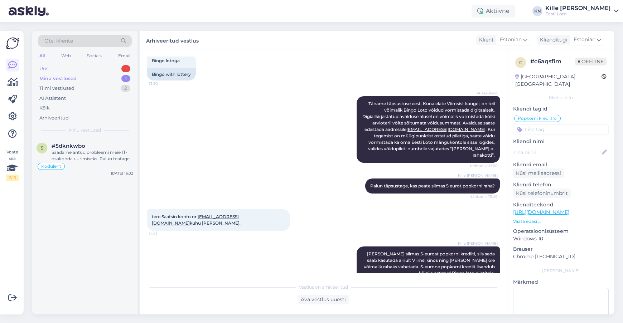
click at [60, 72] on div "Uus 1" at bounding box center [85, 69] width 94 height 10
click at [96, 162] on div "Tere! Palun täpsustage, missugusel viisil Te proovite Eesti Loto lehele sisse l…" at bounding box center [93, 155] width 82 height 13
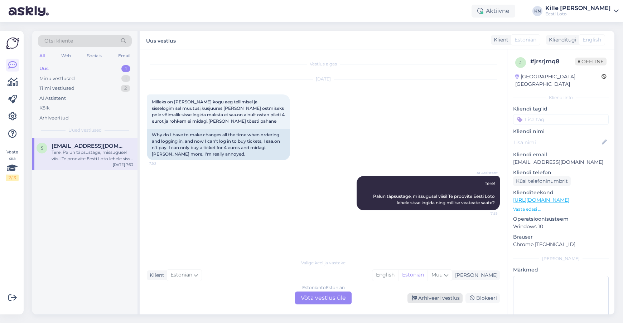
click at [439, 299] on div "Arhiveeri vestlus" at bounding box center [434, 298] width 55 height 10
